Goal: Information Seeking & Learning: Learn about a topic

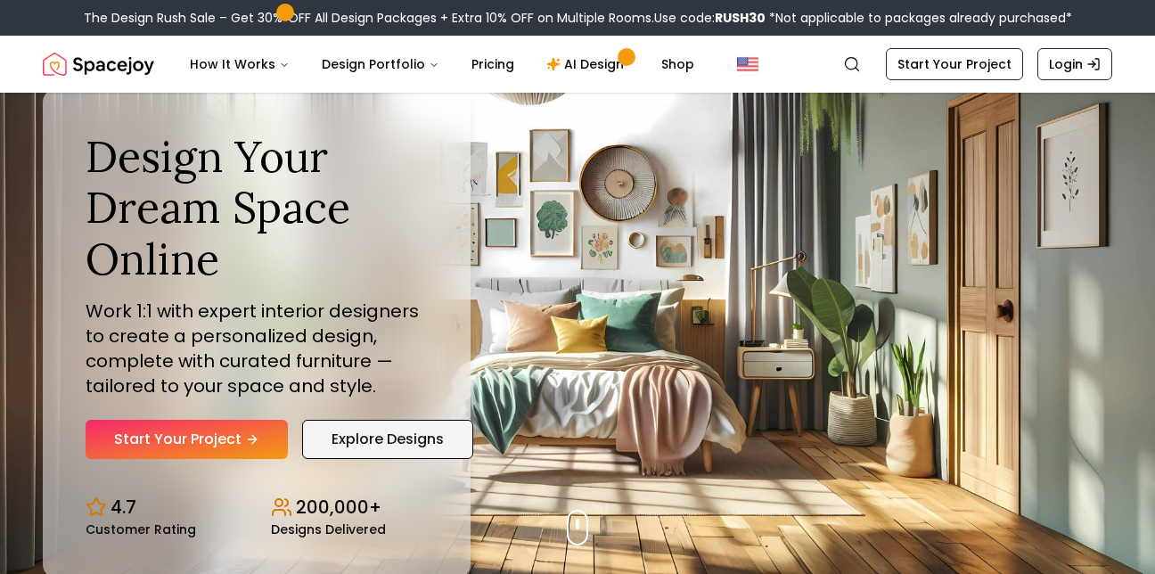
click at [343, 427] on link "Explore Designs" at bounding box center [387, 439] width 171 height 39
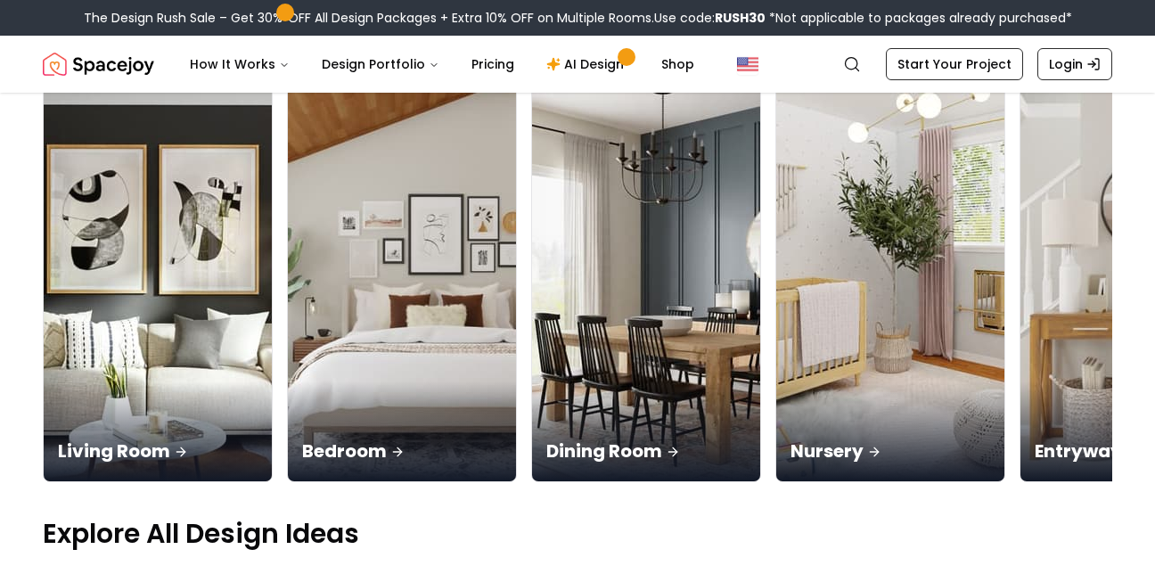
scroll to position [214, 0]
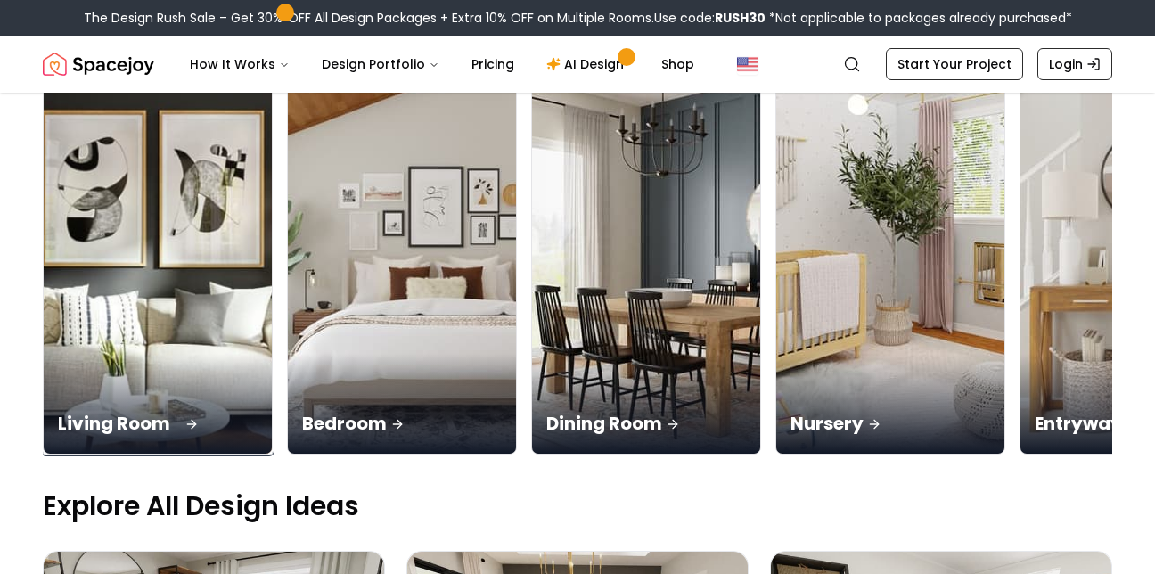
click at [172, 287] on img at bounding box center [158, 252] width 240 height 423
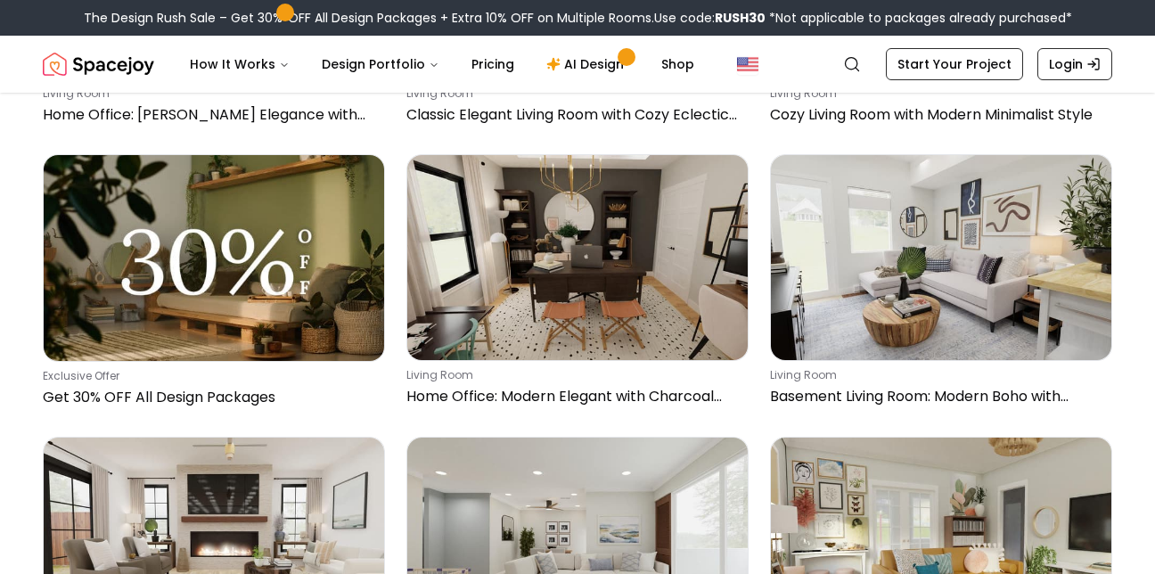
scroll to position [36, 0]
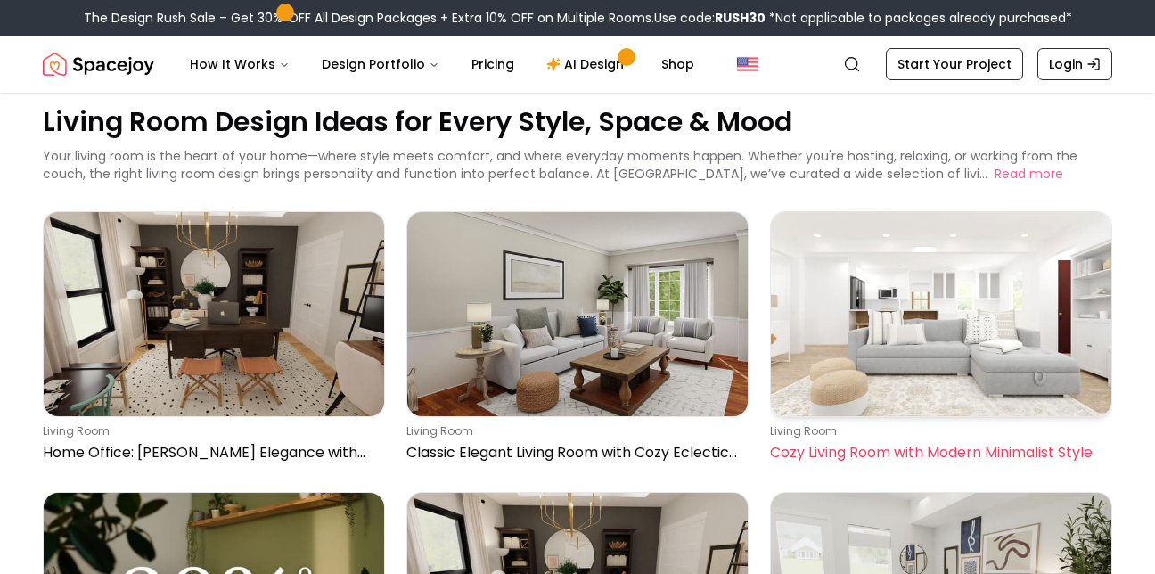
click at [875, 328] on img at bounding box center [941, 314] width 341 height 204
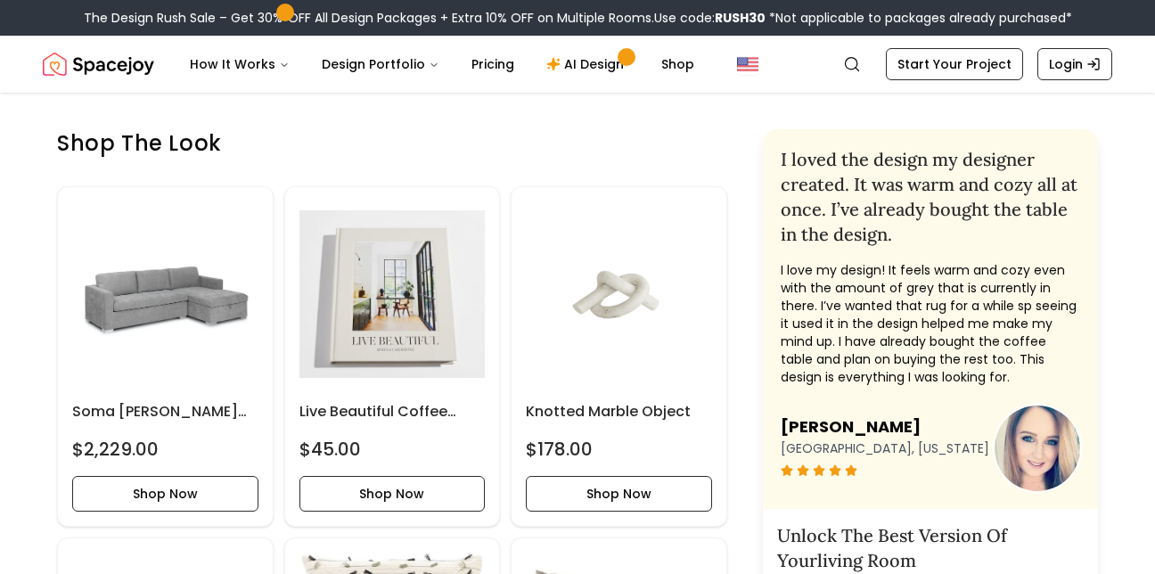
scroll to position [702, 0]
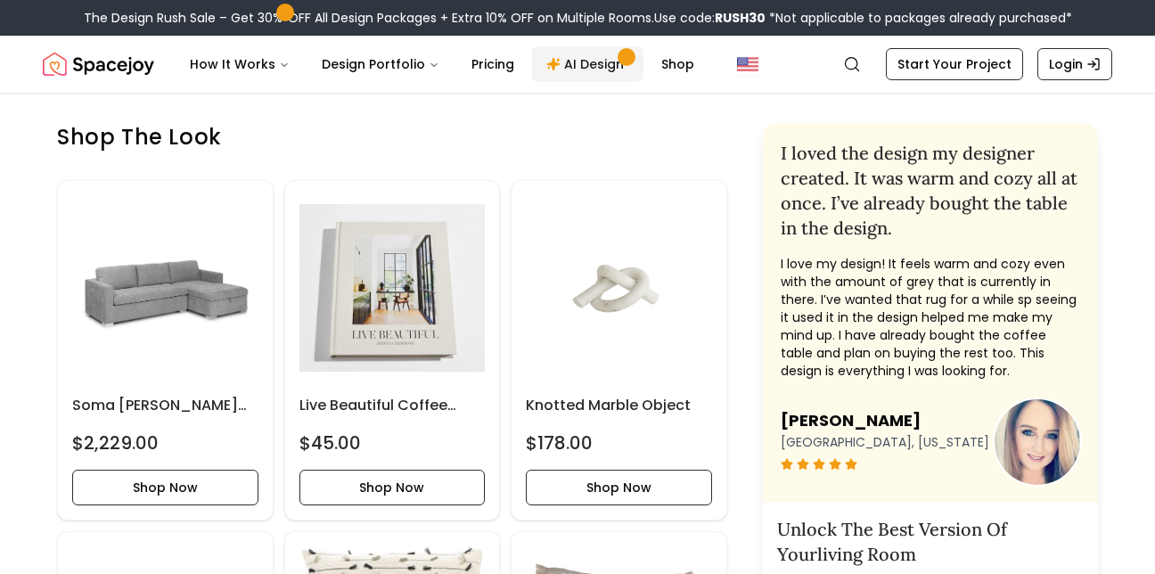
click at [579, 58] on link "AI Design" at bounding box center [587, 64] width 111 height 36
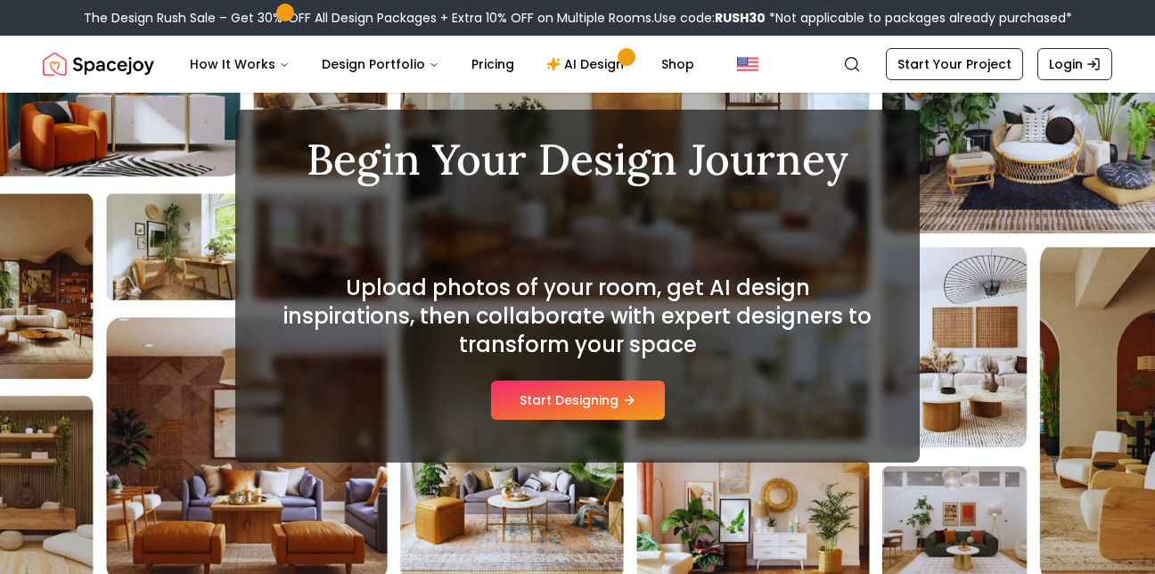
scroll to position [190, 0]
